Goal: Task Accomplishment & Management: Complete application form

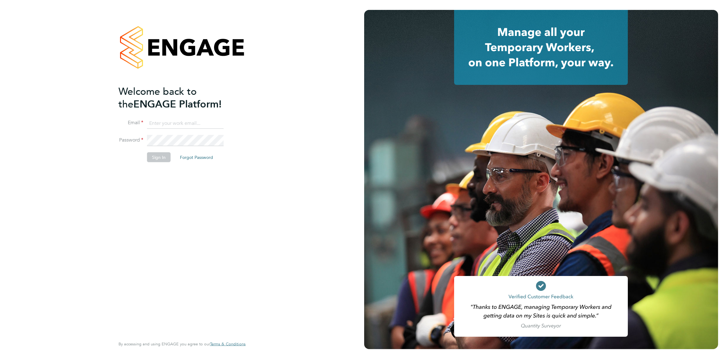
click at [181, 128] on input at bounding box center [185, 123] width 77 height 11
type input "[PERSON_NAME][EMAIL_ADDRESS][PERSON_NAME][DOMAIN_NAME]"
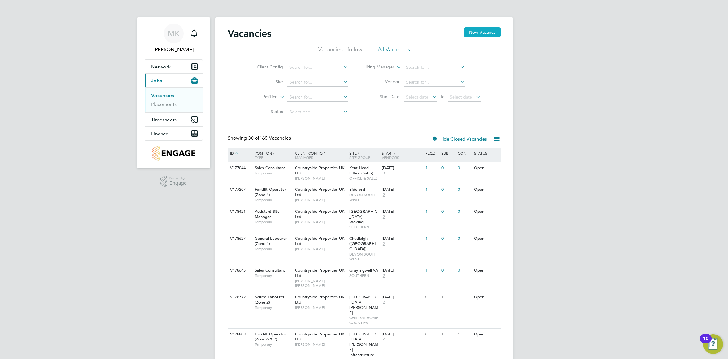
click at [483, 33] on button "New Vacancy" at bounding box center [482, 32] width 37 height 10
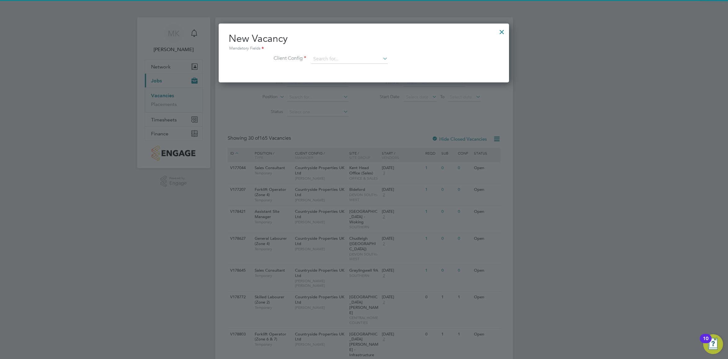
scroll to position [59, 291]
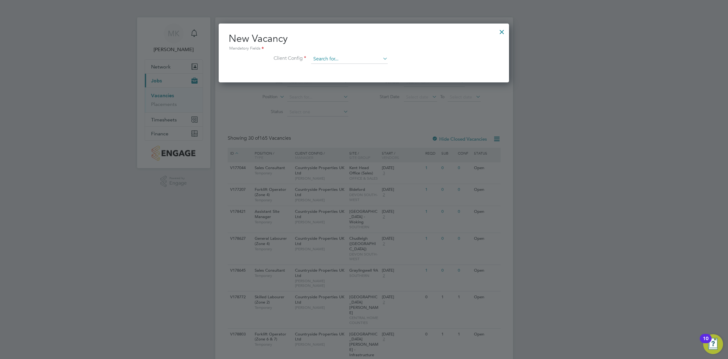
click at [337, 56] on input at bounding box center [349, 59] width 77 height 9
click at [344, 131] on li "Countryside Properties UK Ltd" at bounding box center [390, 135] width 159 height 8
type input "Countryside Properties UK Ltd"
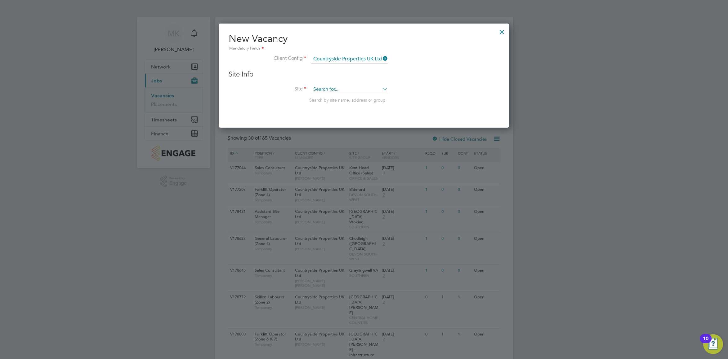
click at [340, 88] on input at bounding box center [349, 89] width 77 height 9
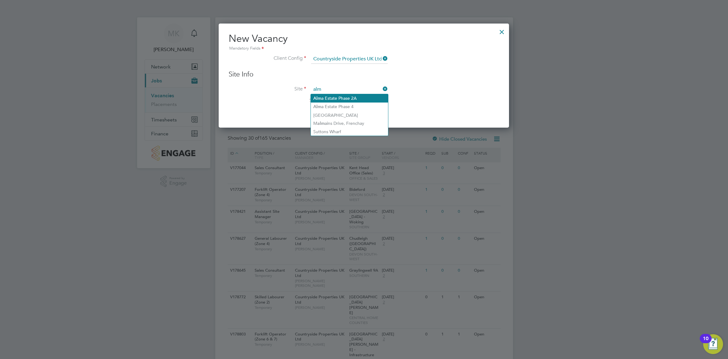
click at [345, 99] on li "Alm a Estate Phase 2A" at bounding box center [349, 98] width 77 height 8
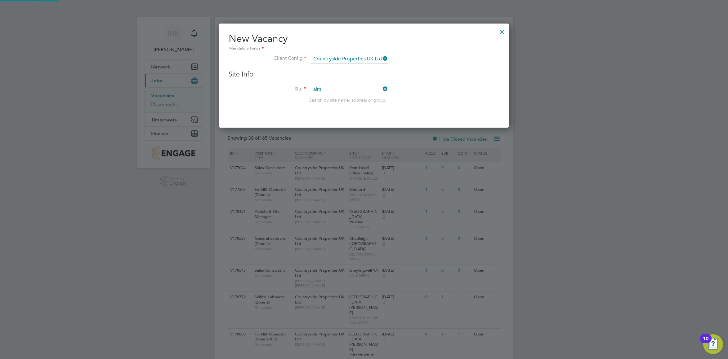
type input "Alma Estate Phase 2A"
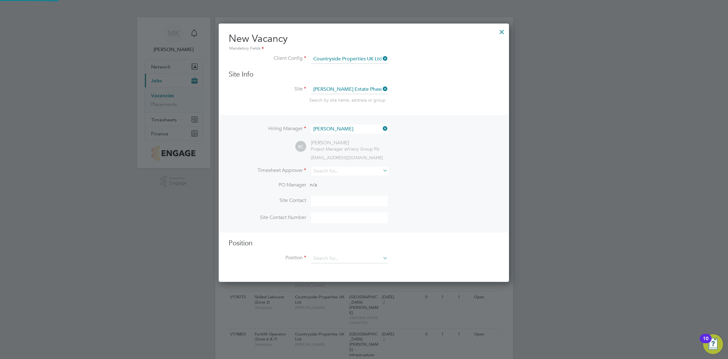
scroll to position [259, 291]
click at [381, 130] on icon at bounding box center [381, 128] width 0 height 9
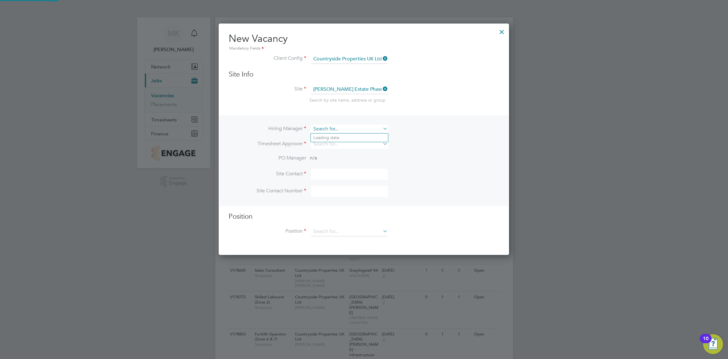
click at [363, 127] on input at bounding box center [349, 129] width 77 height 9
type input "stef"
click at [345, 127] on input at bounding box center [349, 129] width 77 height 9
type input "d"
type input "mik"
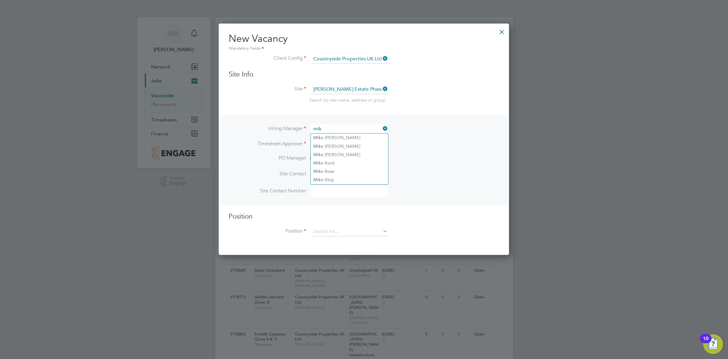
click at [381, 128] on icon at bounding box center [381, 128] width 0 height 9
click at [353, 130] on input at bounding box center [349, 129] width 77 height 9
type input "s"
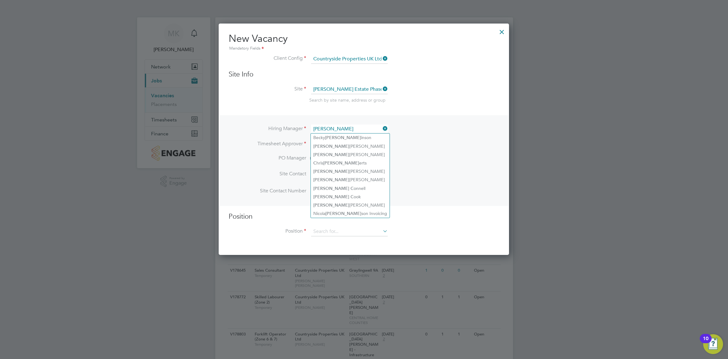
type input "rob c"
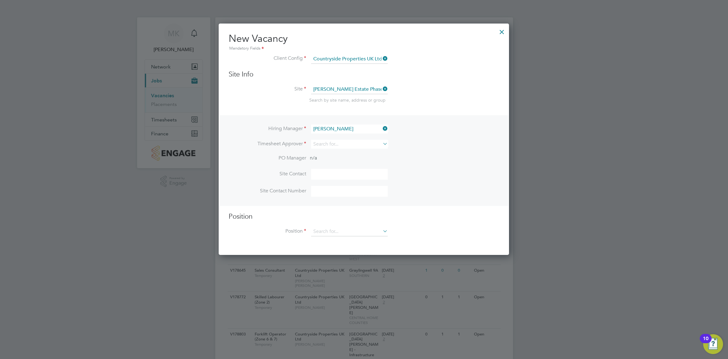
click at [457, 151] on li "Timesheet Approver" at bounding box center [364, 147] width 270 height 15
click at [503, 31] on div at bounding box center [501, 30] width 11 height 11
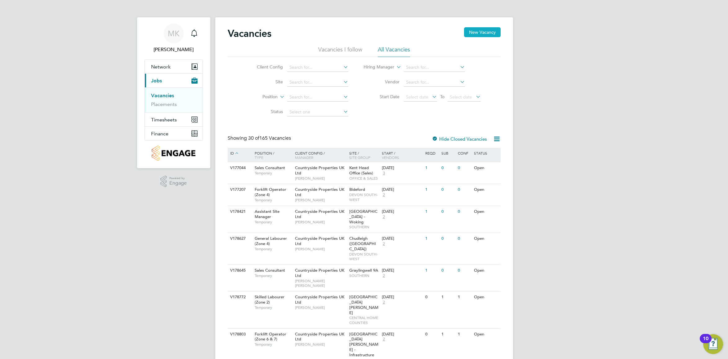
click at [490, 27] on button "New Vacancy" at bounding box center [482, 32] width 37 height 10
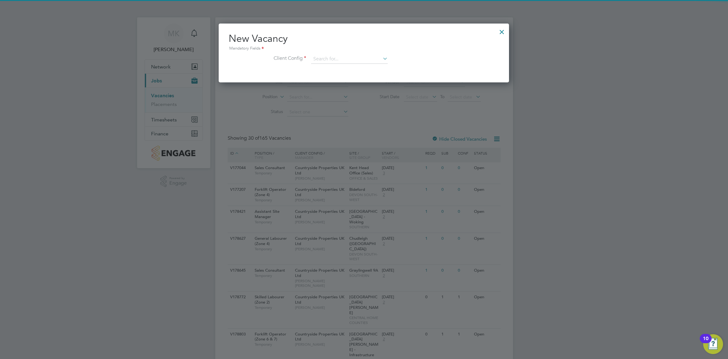
scroll to position [59, 291]
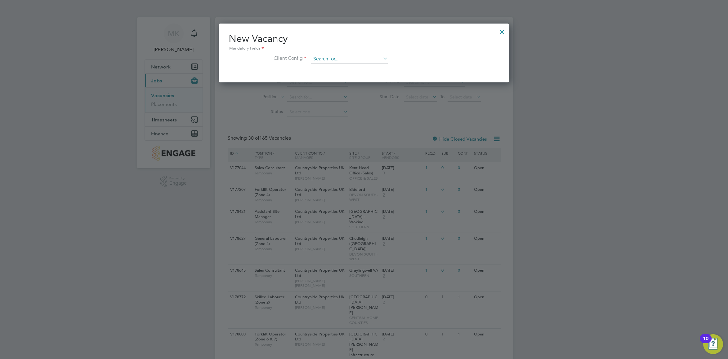
click at [323, 59] on input at bounding box center [349, 59] width 77 height 9
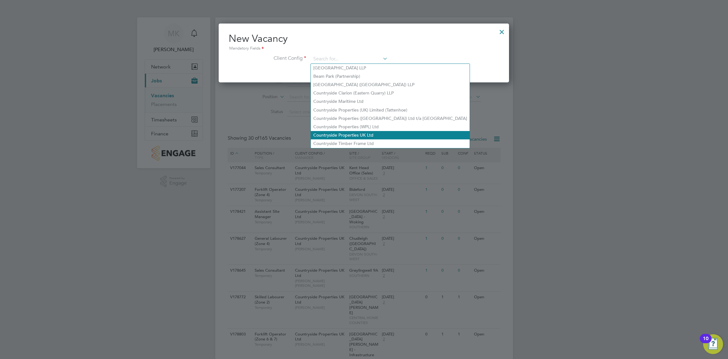
click at [334, 134] on li "Countryside Properties UK Ltd" at bounding box center [390, 135] width 159 height 8
type input "Countryside Properties UK Ltd"
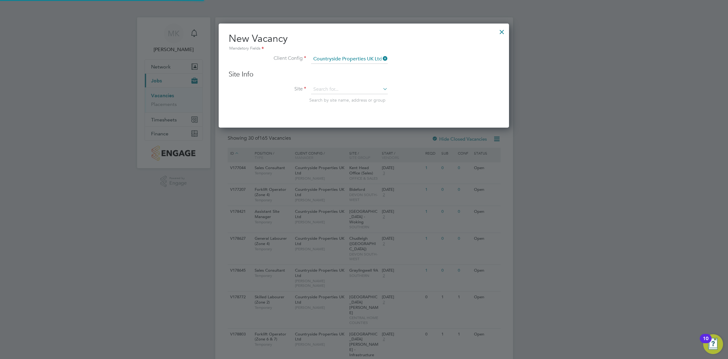
scroll to position [105, 291]
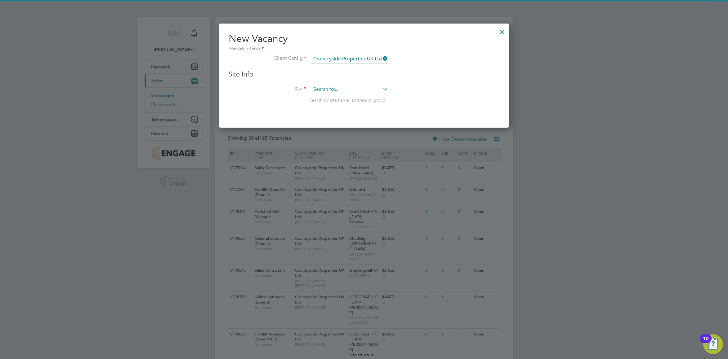
click at [323, 86] on input at bounding box center [349, 89] width 77 height 9
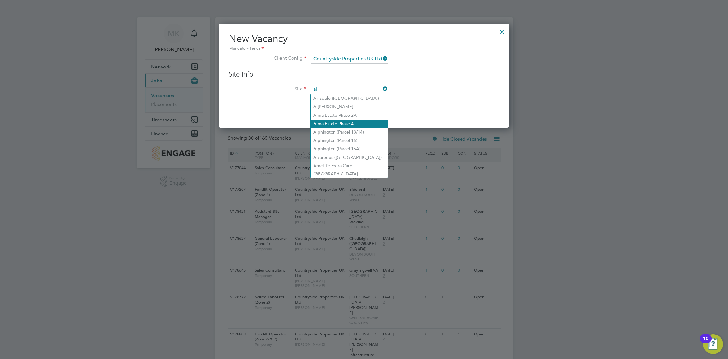
click at [363, 120] on li "Al ma Estate Phase 4" at bounding box center [349, 124] width 77 height 8
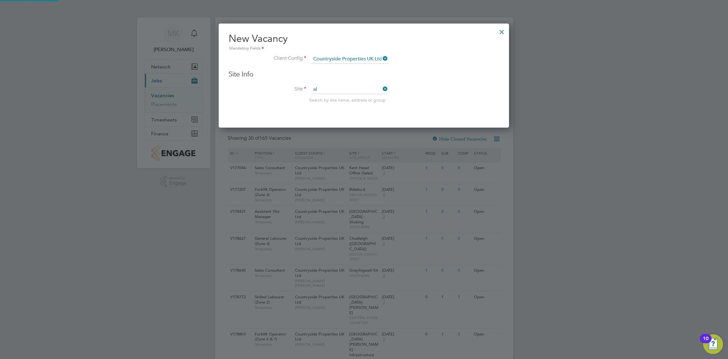
type input "Alma Estate Phase 4"
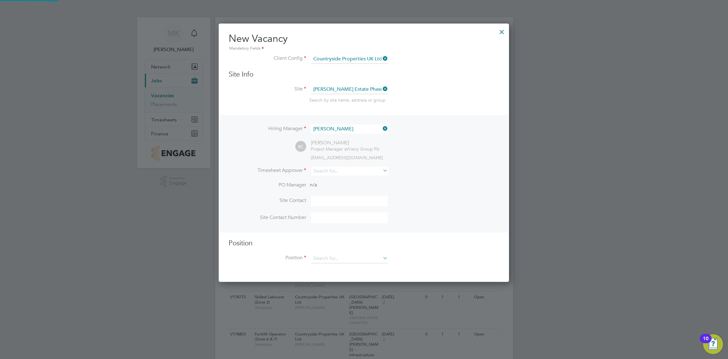
scroll to position [259, 291]
click at [381, 88] on icon at bounding box center [381, 89] width 0 height 9
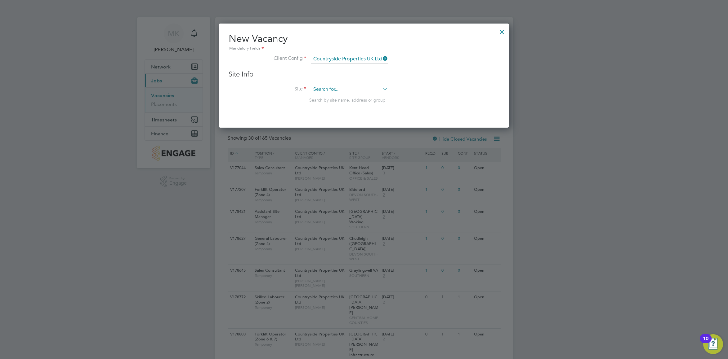
scroll to position [105, 291]
click at [358, 91] on input at bounding box center [349, 89] width 77 height 9
click at [353, 96] on li "Alma Estate Phase 2A" at bounding box center [352, 98] width 82 height 8
type input "Alma Estate Phase 2A"
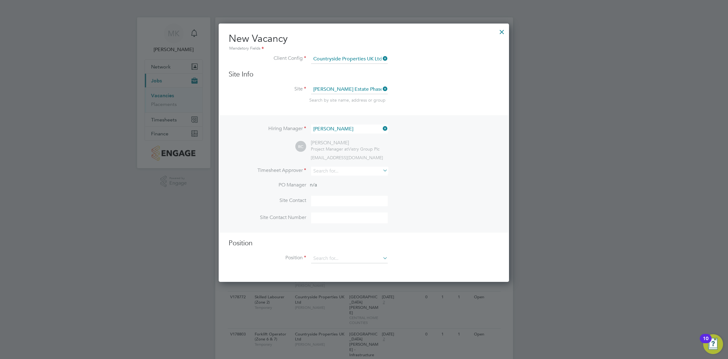
scroll to position [259, 291]
click at [354, 169] on input at bounding box center [349, 171] width 77 height 9
type input "s"
type input "d"
click at [346, 223] on li "Conn or Benning" at bounding box center [349, 222] width 77 height 8
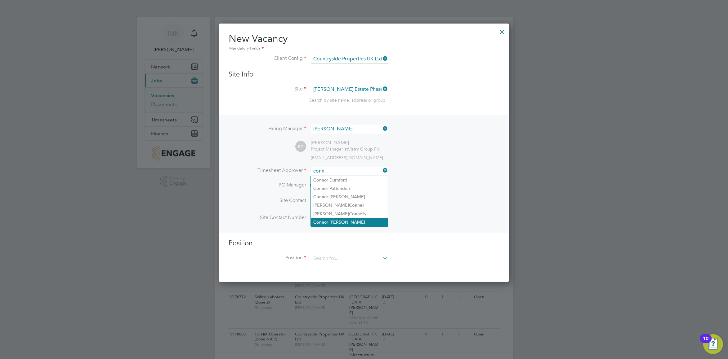
type input "Connor Benning"
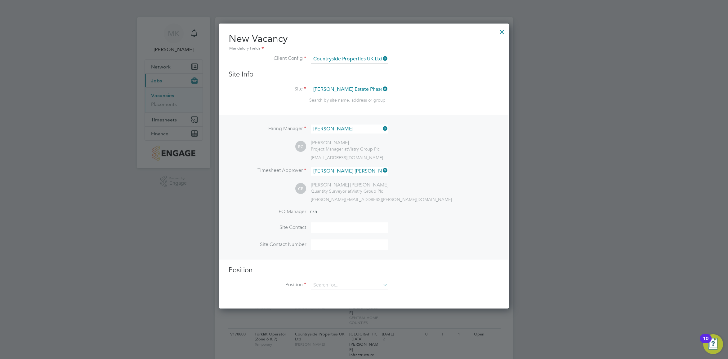
scroll to position [3, 3]
click at [381, 126] on icon at bounding box center [381, 128] width 0 height 9
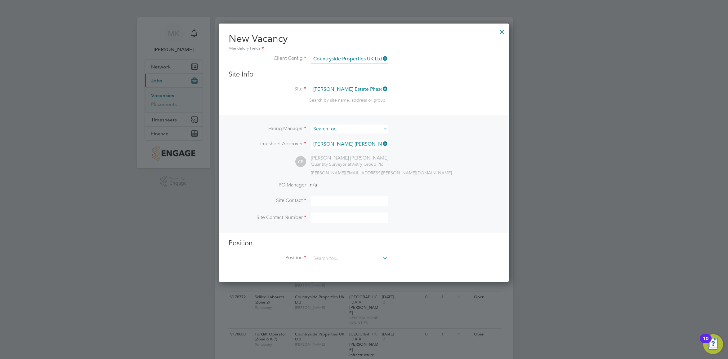
click at [350, 131] on input at bounding box center [349, 129] width 77 height 9
click at [337, 161] on li "Conno r Benning" at bounding box center [349, 163] width 77 height 8
type input "Connor Benning"
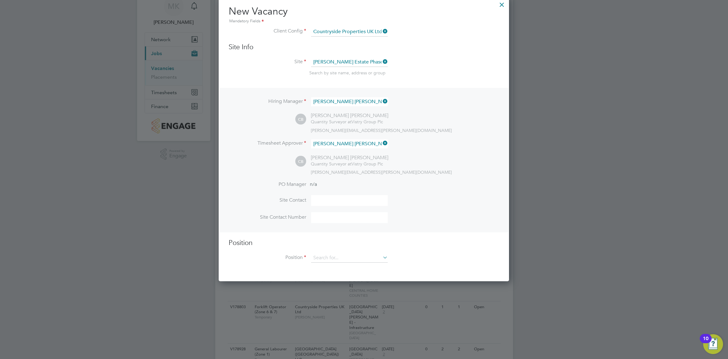
scroll to position [62, 0]
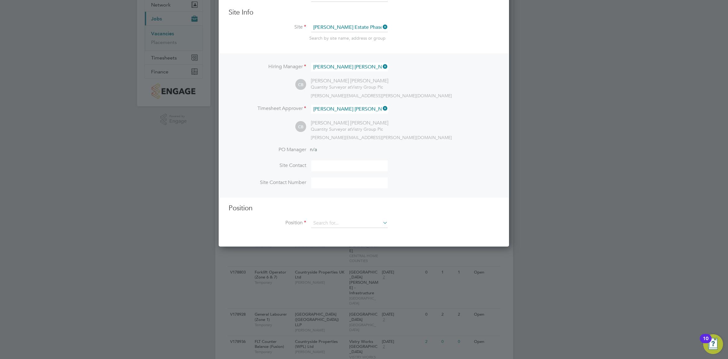
click at [333, 165] on input at bounding box center [349, 166] width 77 height 11
drag, startPoint x: 350, startPoint y: 168, endPoint x: 290, endPoint y: 161, distance: 60.3
click at [294, 161] on li "Site Contact Stefan Taylor" at bounding box center [364, 169] width 270 height 17
type input "Denis Gavin"
click at [328, 182] on input at bounding box center [349, 183] width 77 height 11
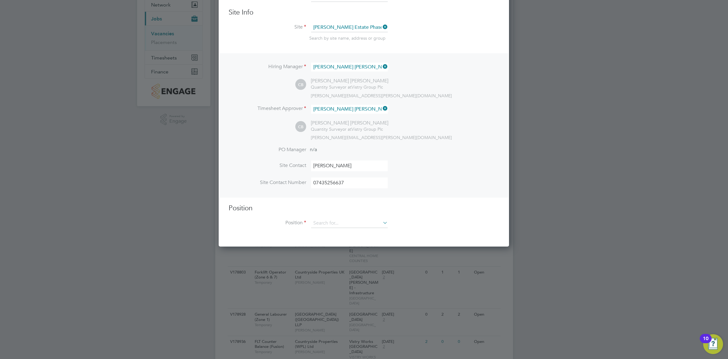
click at [327, 184] on input "07435256637" at bounding box center [349, 183] width 77 height 11
type input "07435 256637"
click at [341, 224] on input at bounding box center [349, 223] width 77 height 9
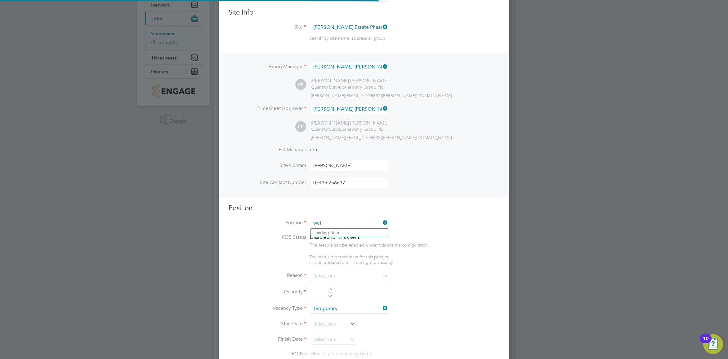
scroll to position [894, 291]
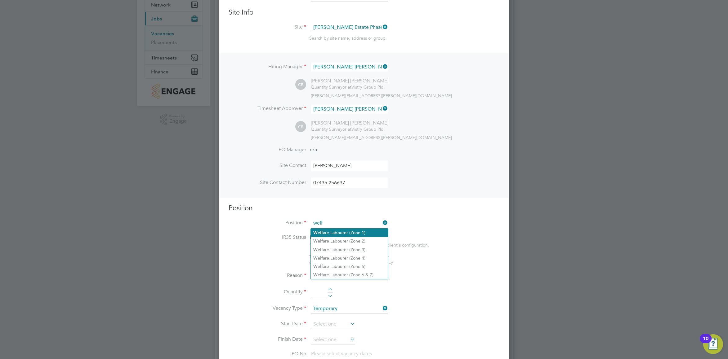
click at [365, 234] on li "Welf are Labourer (Zone 1)" at bounding box center [349, 233] width 77 height 8
type input "Welfare Labourer (Zone 1)"
type textarea "- General labouring duties - Cleaning the canteen, site changing rooms, toilets…"
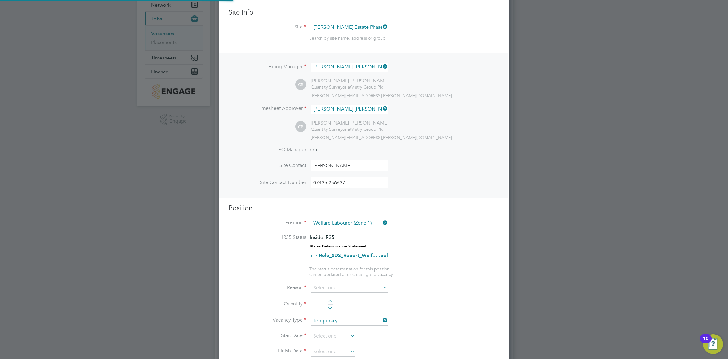
click at [430, 246] on li "IR35 Status Inside IR35 Status Determination Statement Role_SDS_Report_Welf... …" at bounding box center [364, 250] width 270 height 32
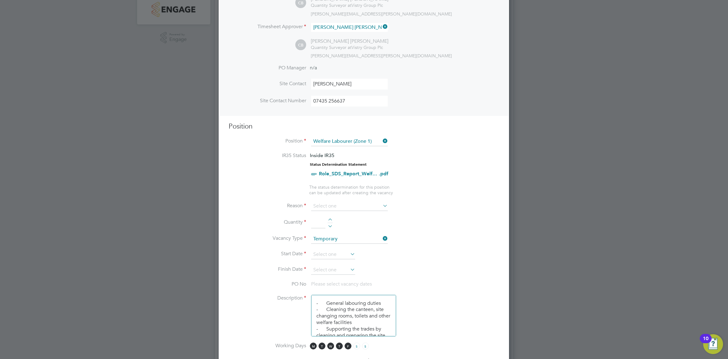
scroll to position [186, 0]
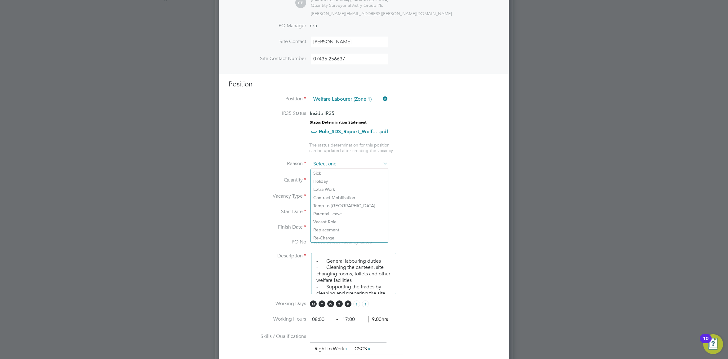
click at [326, 162] on input at bounding box center [349, 164] width 77 height 9
click at [338, 187] on li "Extra Work" at bounding box center [349, 189] width 77 height 8
type input "Extra Work"
click at [347, 162] on input at bounding box center [349, 164] width 77 height 9
click at [453, 165] on li "Reason" at bounding box center [364, 168] width 270 height 16
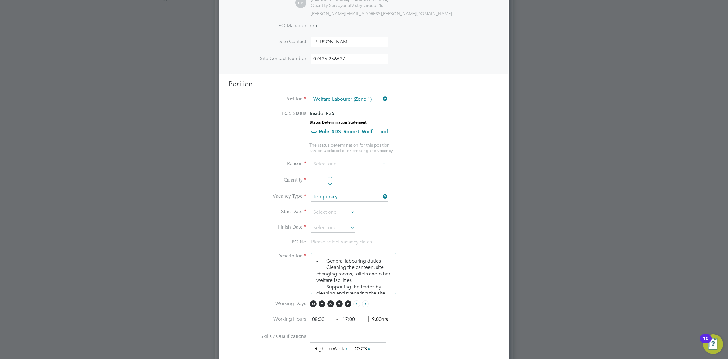
click at [358, 159] on ng-container "IR35 Status Inside IR35 Status Determination Statement Role_SDS_Report_Welf... …" at bounding box center [364, 307] width 270 height 394
click at [358, 163] on input at bounding box center [349, 164] width 77 height 9
click at [344, 191] on li "Extra Work" at bounding box center [349, 189] width 77 height 8
type input "Extra Work"
click at [330, 177] on div at bounding box center [329, 178] width 5 height 4
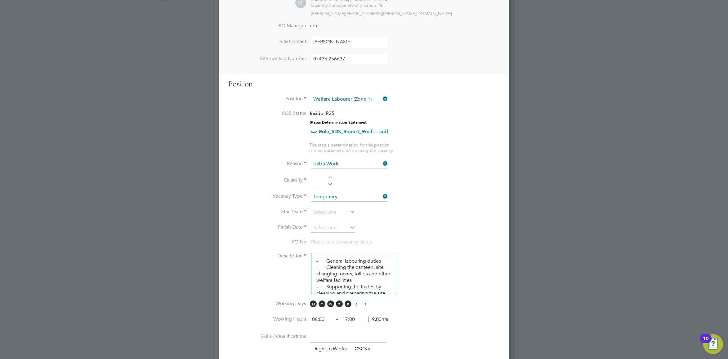
type input "1"
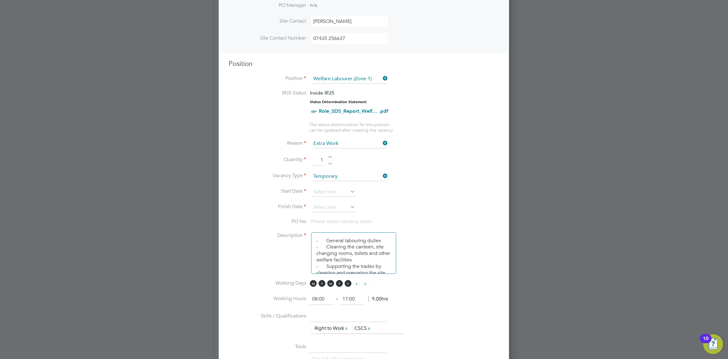
scroll to position [217, 0]
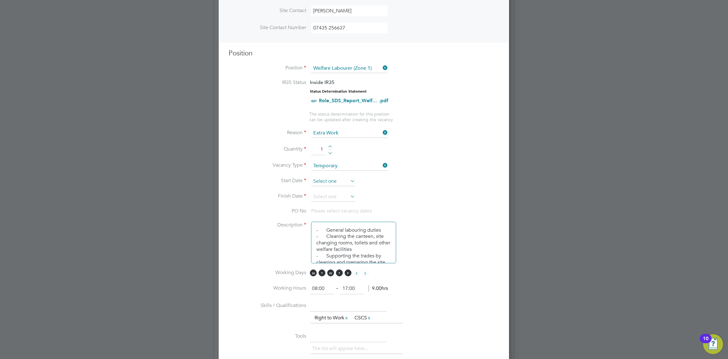
click at [337, 182] on input at bounding box center [333, 181] width 44 height 9
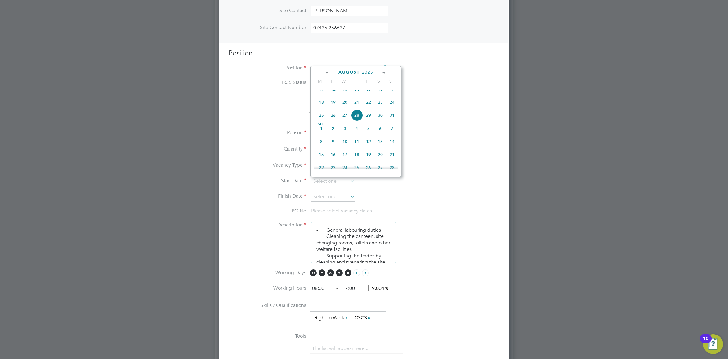
click at [334, 107] on span "19" at bounding box center [333, 102] width 12 height 12
type input "19 Aug 2025"
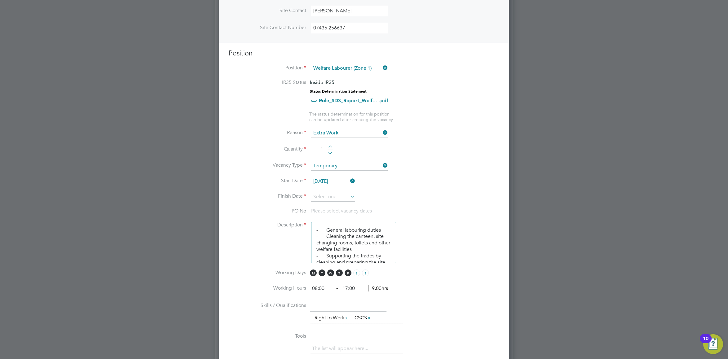
click at [349, 196] on icon at bounding box center [349, 196] width 0 height 9
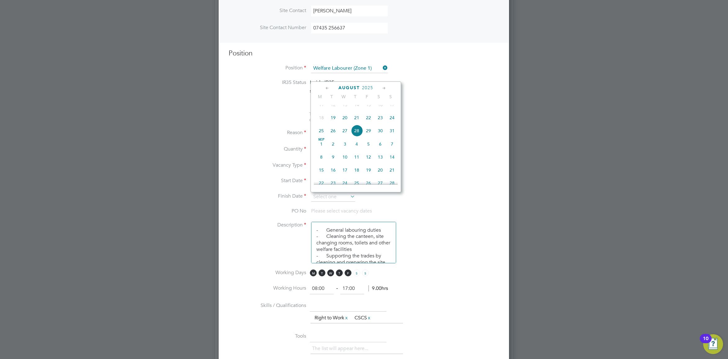
click at [386, 90] on icon at bounding box center [384, 88] width 6 height 7
click at [333, 162] on span "30" at bounding box center [333, 157] width 12 height 12
type input "30 Sep 2025"
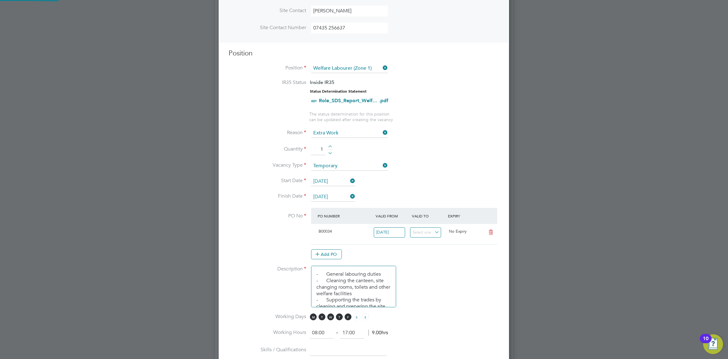
scroll to position [11, 58]
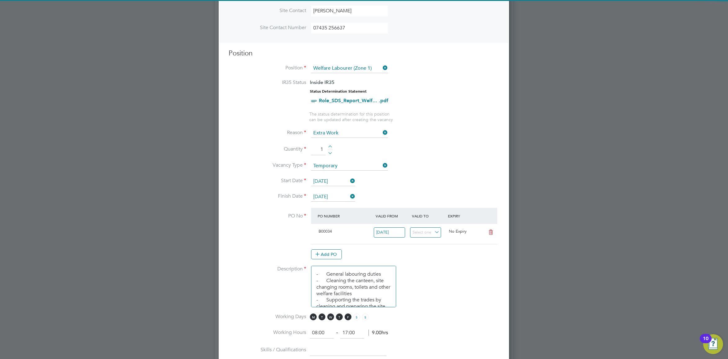
click at [464, 173] on li "Vacancy Type Temporary" at bounding box center [364, 170] width 270 height 16
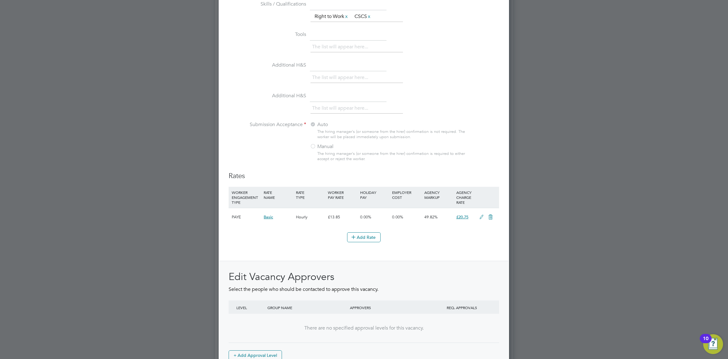
scroll to position [603, 0]
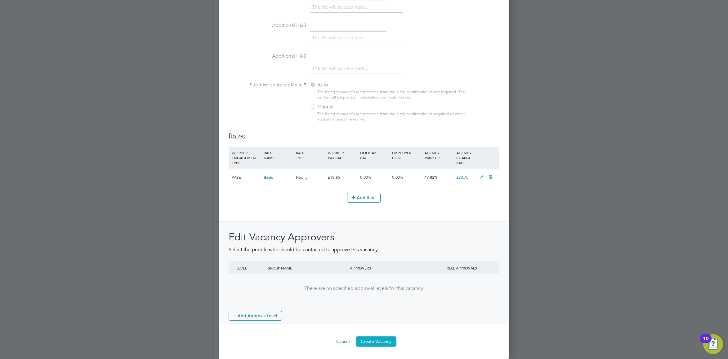
click at [380, 340] on button "Create Vacancy" at bounding box center [376, 342] width 41 height 10
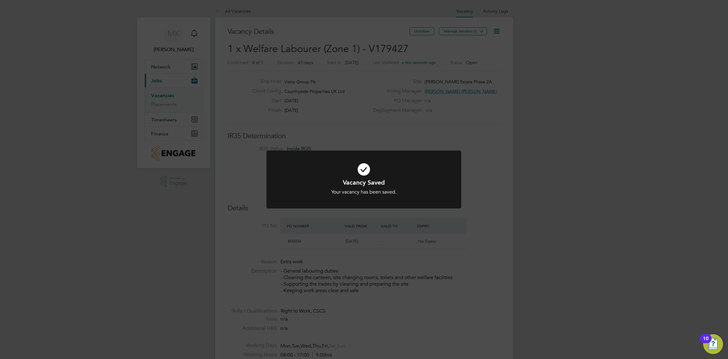
click at [398, 188] on div "Vacancy Saved Your vacancy has been saved. Cancel Okay" at bounding box center [363, 187] width 161 height 17
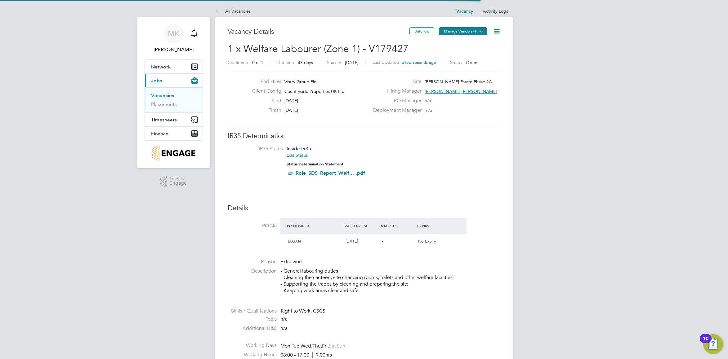
scroll to position [11, 58]
click at [471, 34] on button "Manage Vendors (1)" at bounding box center [463, 31] width 48 height 8
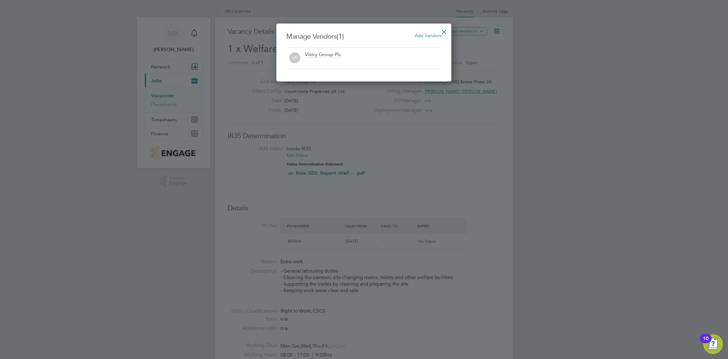
scroll to position [58, 175]
click at [415, 37] on span "Add Vendors" at bounding box center [428, 36] width 27 height 6
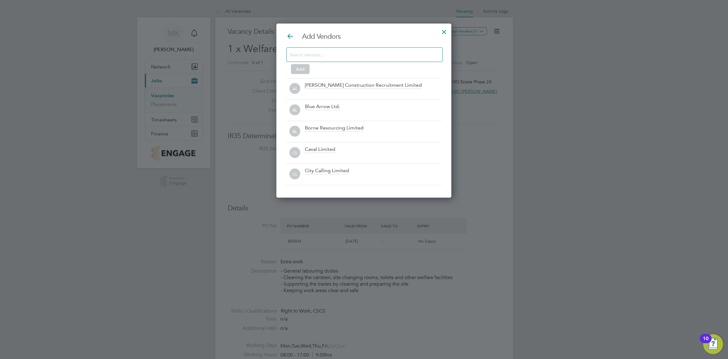
click at [346, 53] on input at bounding box center [360, 55] width 140 height 8
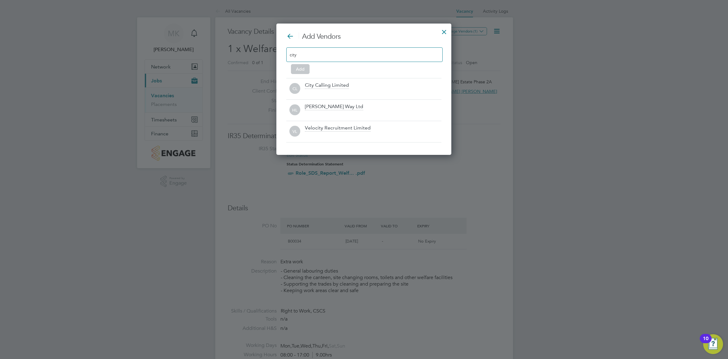
scroll to position [132, 175]
type input "city"
click at [342, 87] on div "City Calling Limited" at bounding box center [327, 85] width 44 height 7
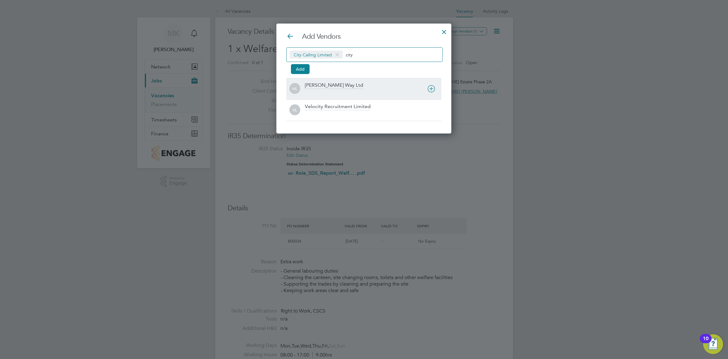
scroll to position [110, 175]
click at [296, 68] on button "Add" at bounding box center [300, 69] width 19 height 10
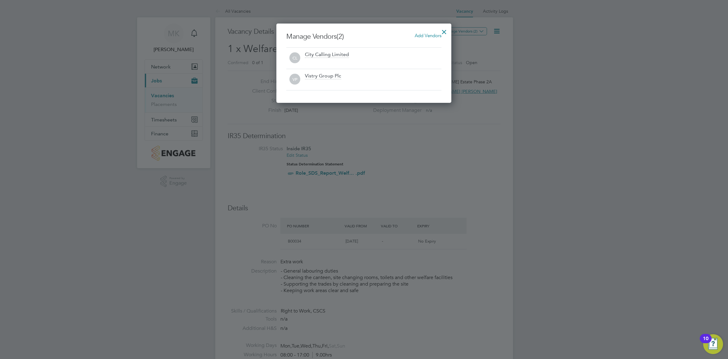
click at [446, 30] on div at bounding box center [443, 30] width 11 height 11
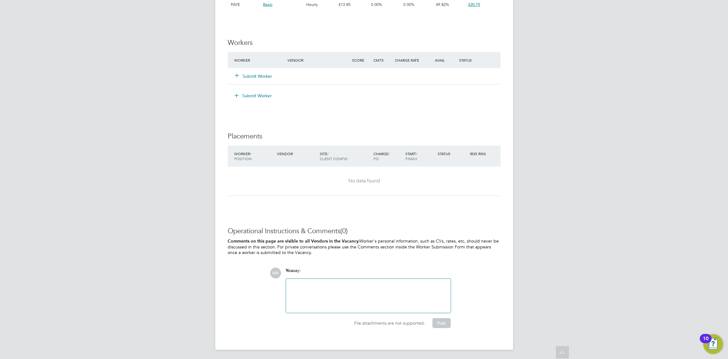
click at [348, 292] on div at bounding box center [368, 296] width 157 height 27
click at [350, 295] on div at bounding box center [368, 296] width 157 height 27
click at [375, 285] on div "Vacancy raised as discussed with Mai Solanke & Toby" at bounding box center [368, 296] width 157 height 27
click at [411, 283] on div "Vacancy raised as discussed with Mai Solanki & Toby" at bounding box center [368, 296] width 157 height 27
drag, startPoint x: 402, startPoint y: 281, endPoint x: 395, endPoint y: 281, distance: 6.5
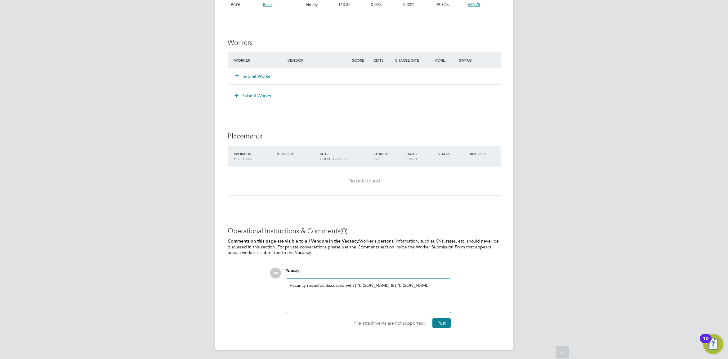
click at [395, 281] on div "Vacancy raised as discussed with Mai Solanki & Toby" at bounding box center [368, 296] width 165 height 34
drag, startPoint x: 392, startPoint y: 287, endPoint x: 382, endPoint y: 285, distance: 10.0
click at [382, 285] on div "Vacancy raised as discussed with Mai Solanki & Toby" at bounding box center [368, 296] width 157 height 27
drag, startPoint x: 380, startPoint y: 285, endPoint x: 428, endPoint y: 279, distance: 49.0
click at [380, 285] on div "Vacancy raised as discussed with Mai Solanki & Raje Saravanamuthu and Tony Gibbs" at bounding box center [368, 296] width 157 height 27
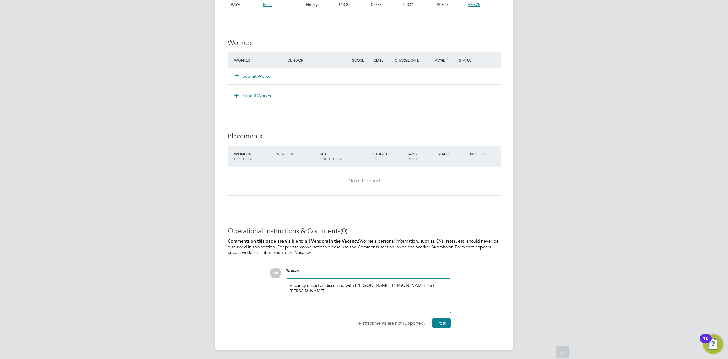
click at [304, 290] on div "Vacancy raised as discussed with Mai Solanki, Raje Saravanamuthu and Tony Gibbs" at bounding box center [368, 296] width 157 height 27
click at [446, 322] on button "Post" at bounding box center [441, 323] width 18 height 10
